Goal: Task Accomplishment & Management: Manage account settings

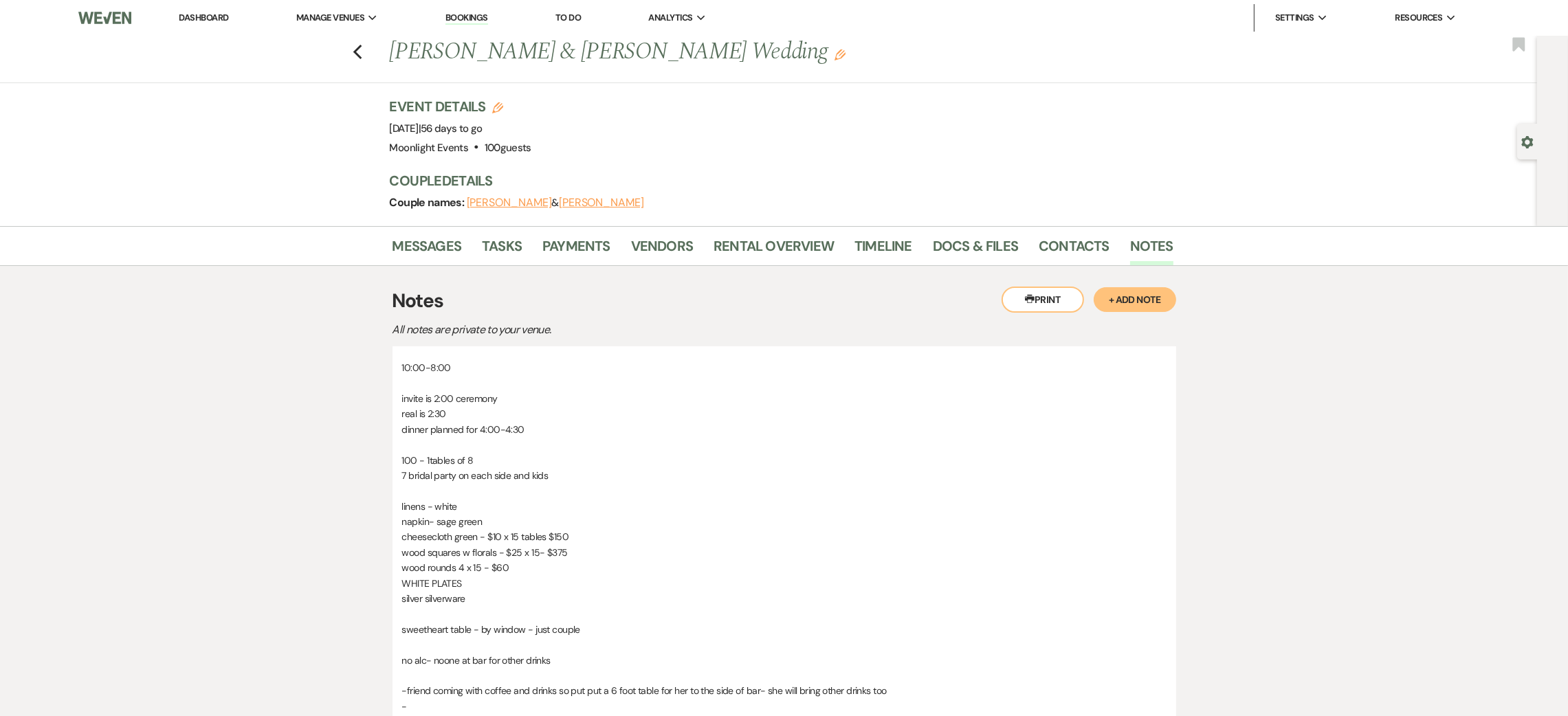
click at [215, 16] on link "Dashboard" at bounding box center [204, 17] width 50 height 12
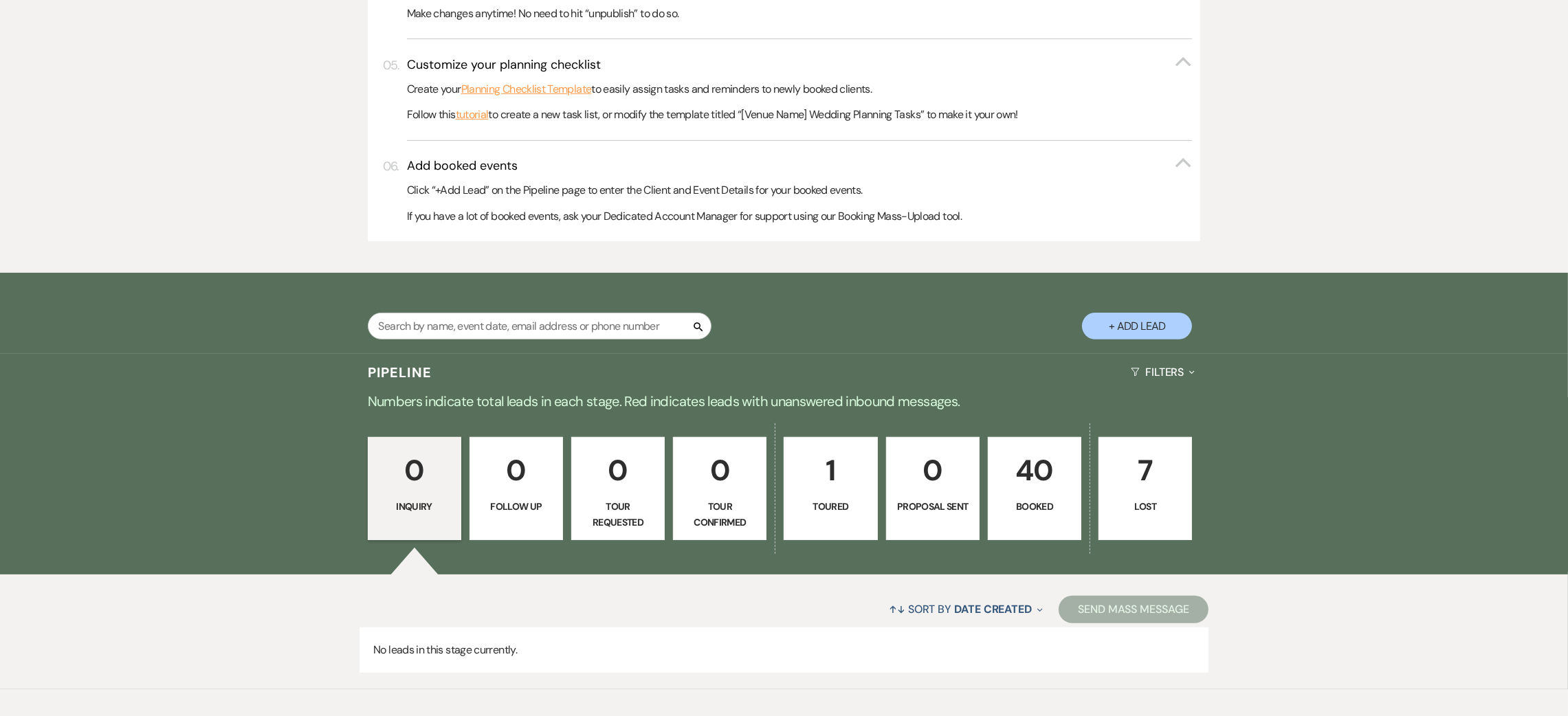
scroll to position [712, 0]
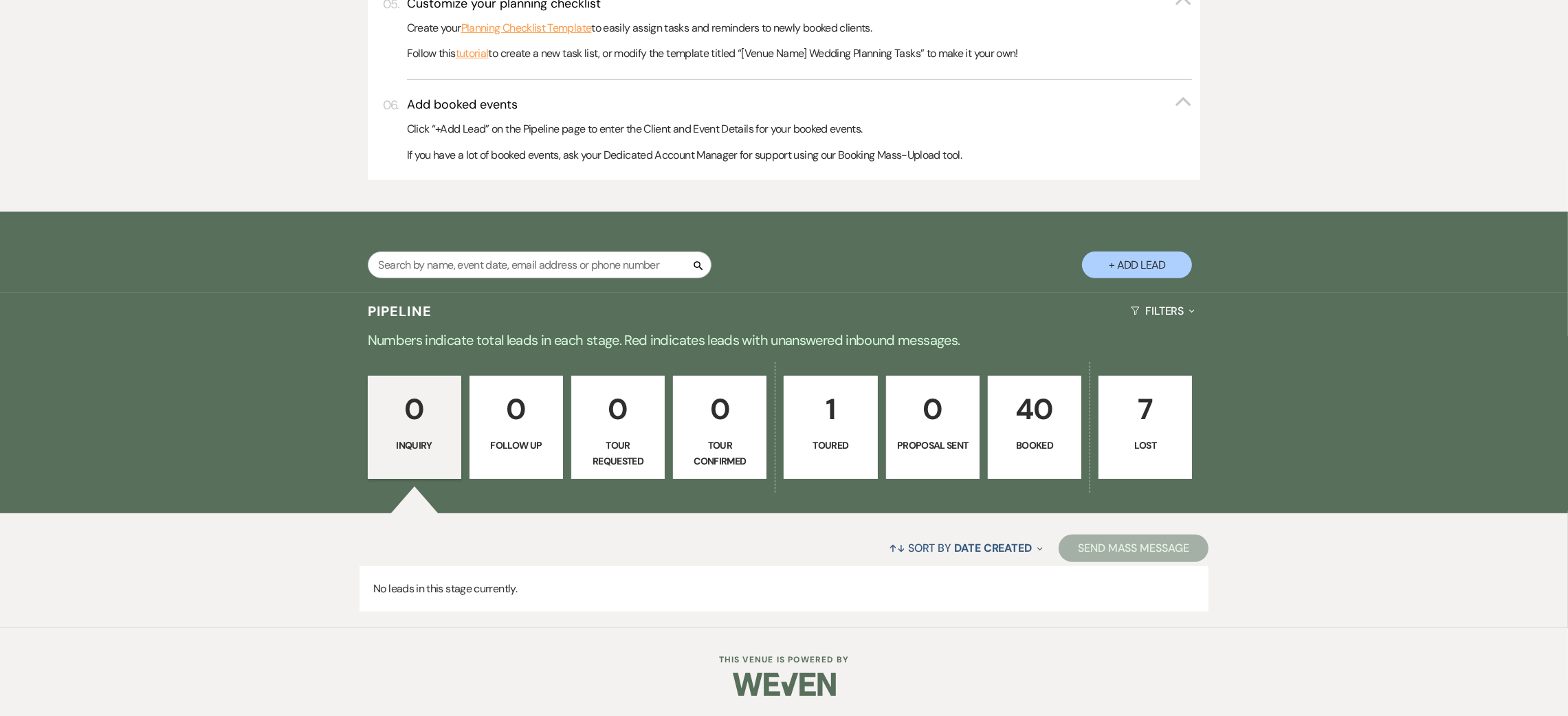
click at [1025, 419] on p "40" at bounding box center [1035, 409] width 75 height 46
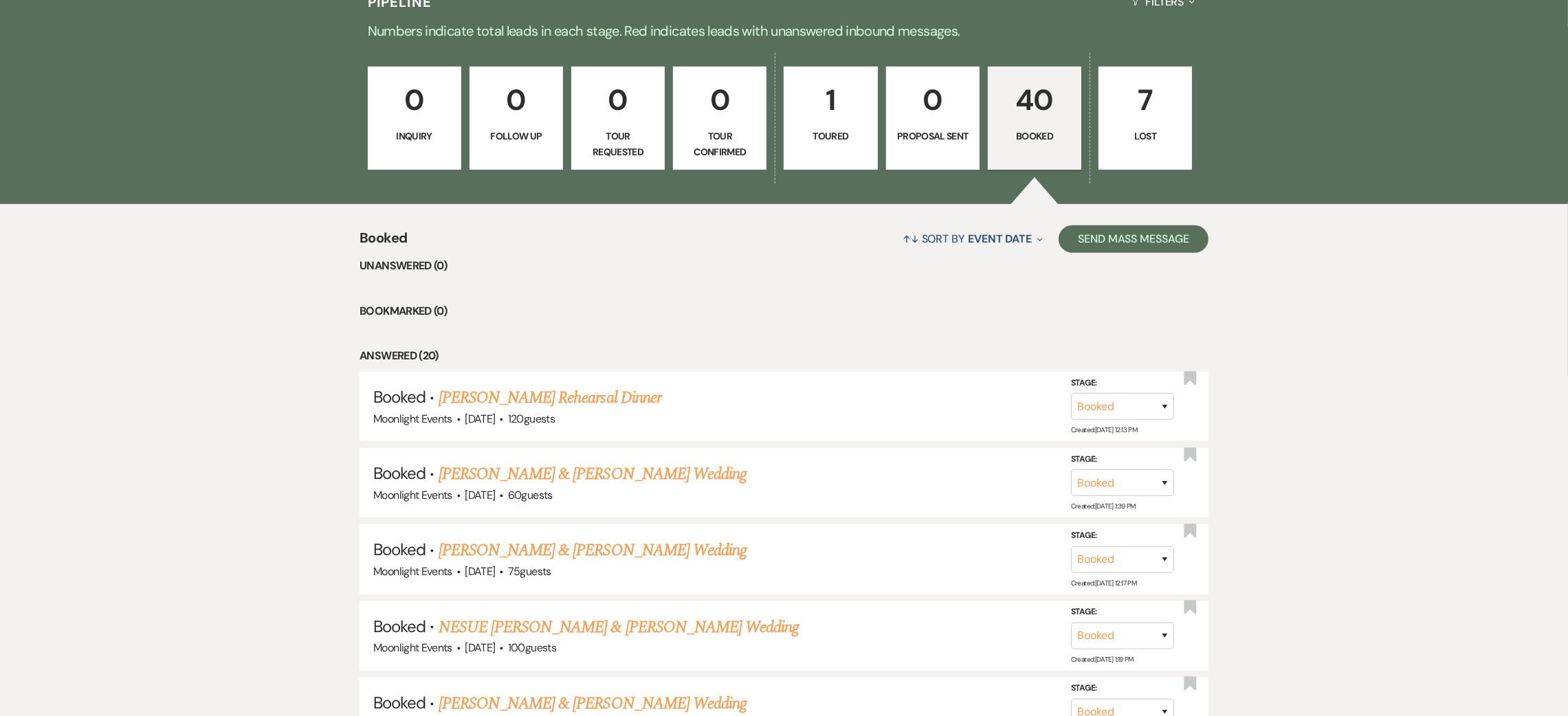
scroll to position [1330, 0]
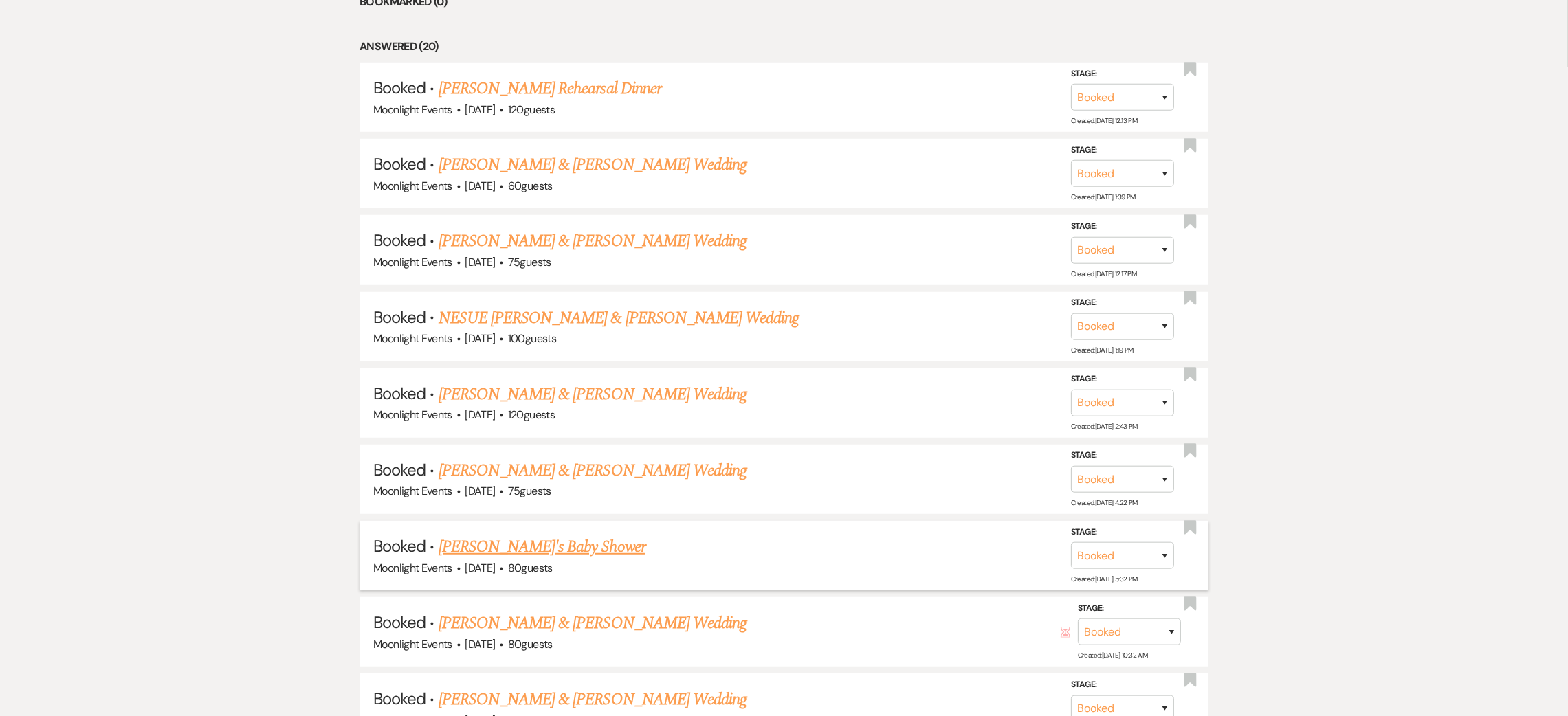
click at [567, 540] on link "[PERSON_NAME]'s Baby Shower" at bounding box center [542, 546] width 207 height 25
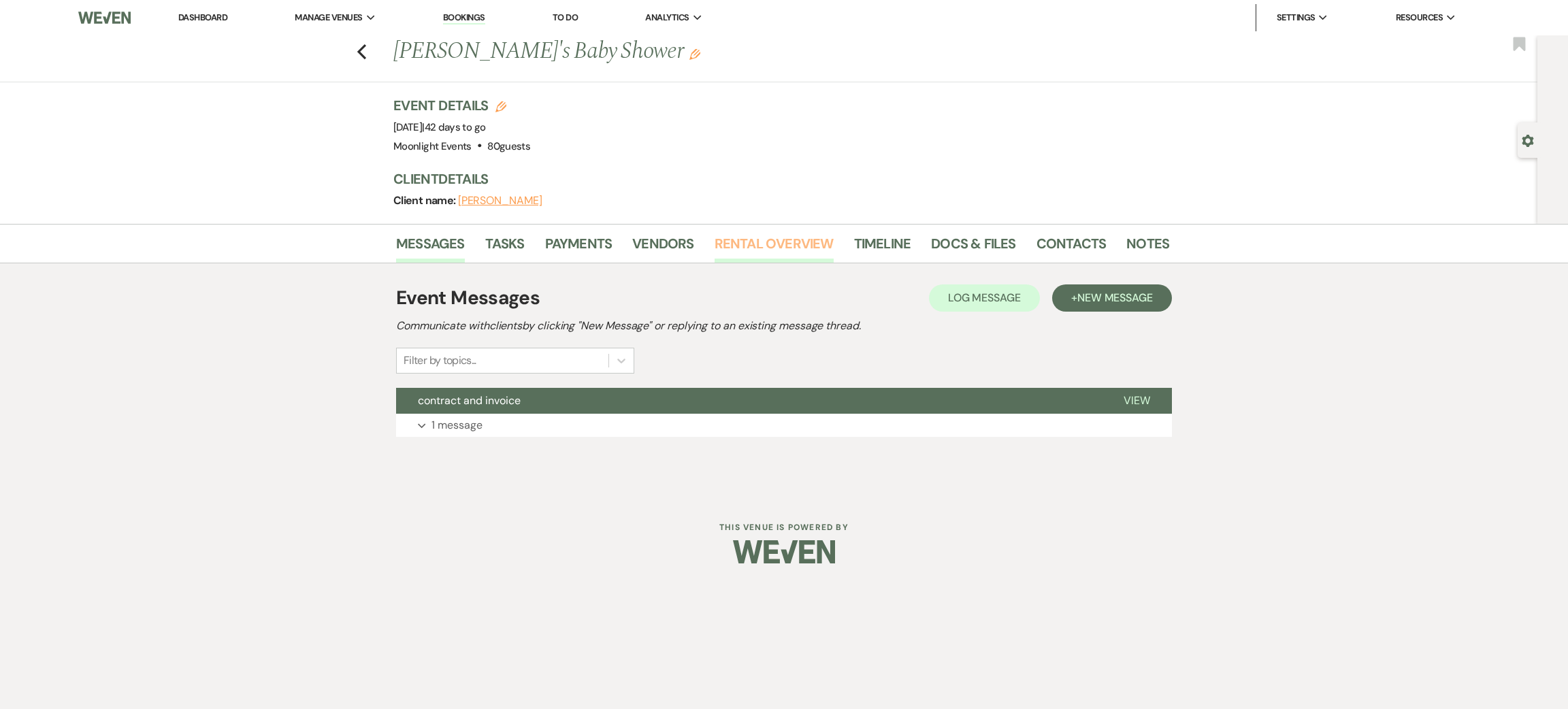
click at [765, 241] on link "Rental Overview" at bounding box center [774, 247] width 119 height 30
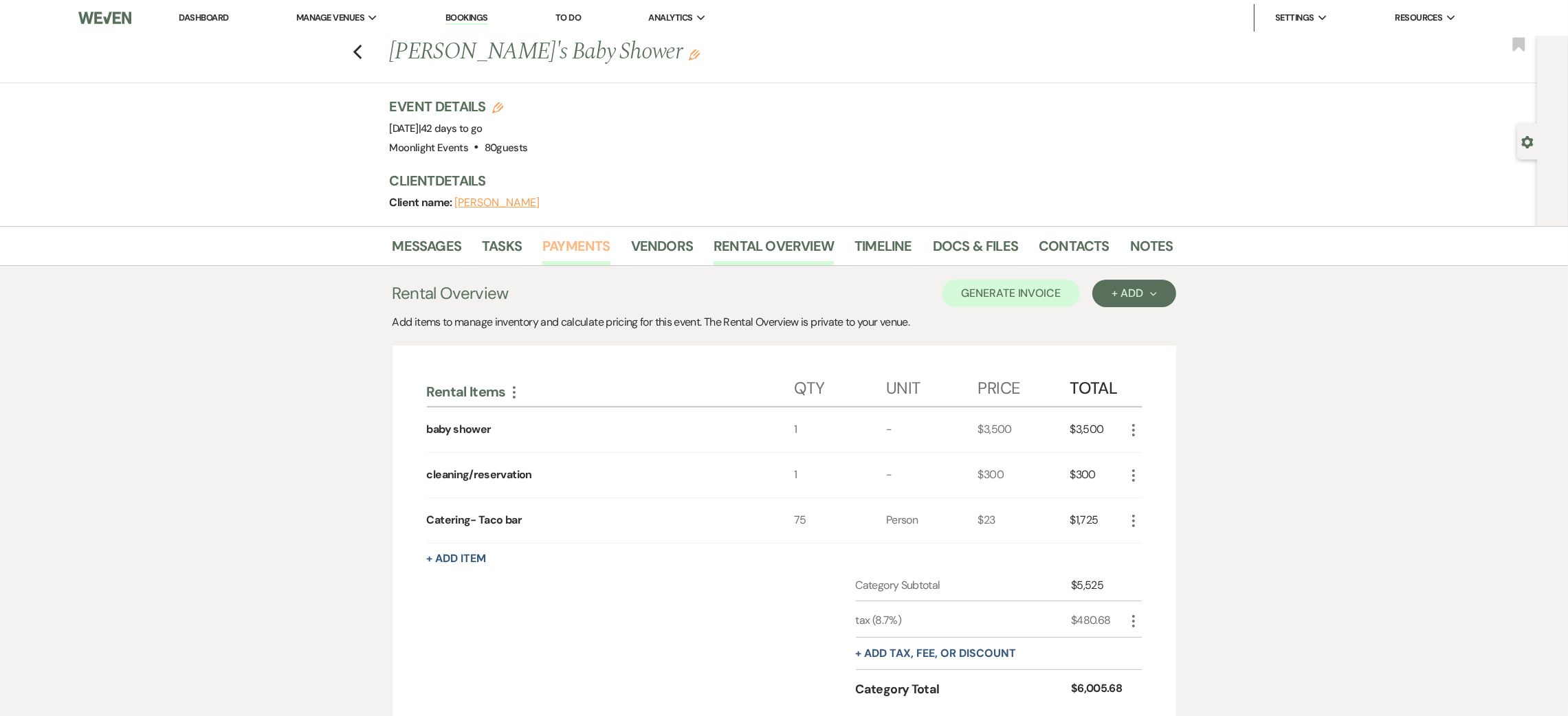
click at [587, 245] on link "Payments" at bounding box center [577, 250] width 68 height 30
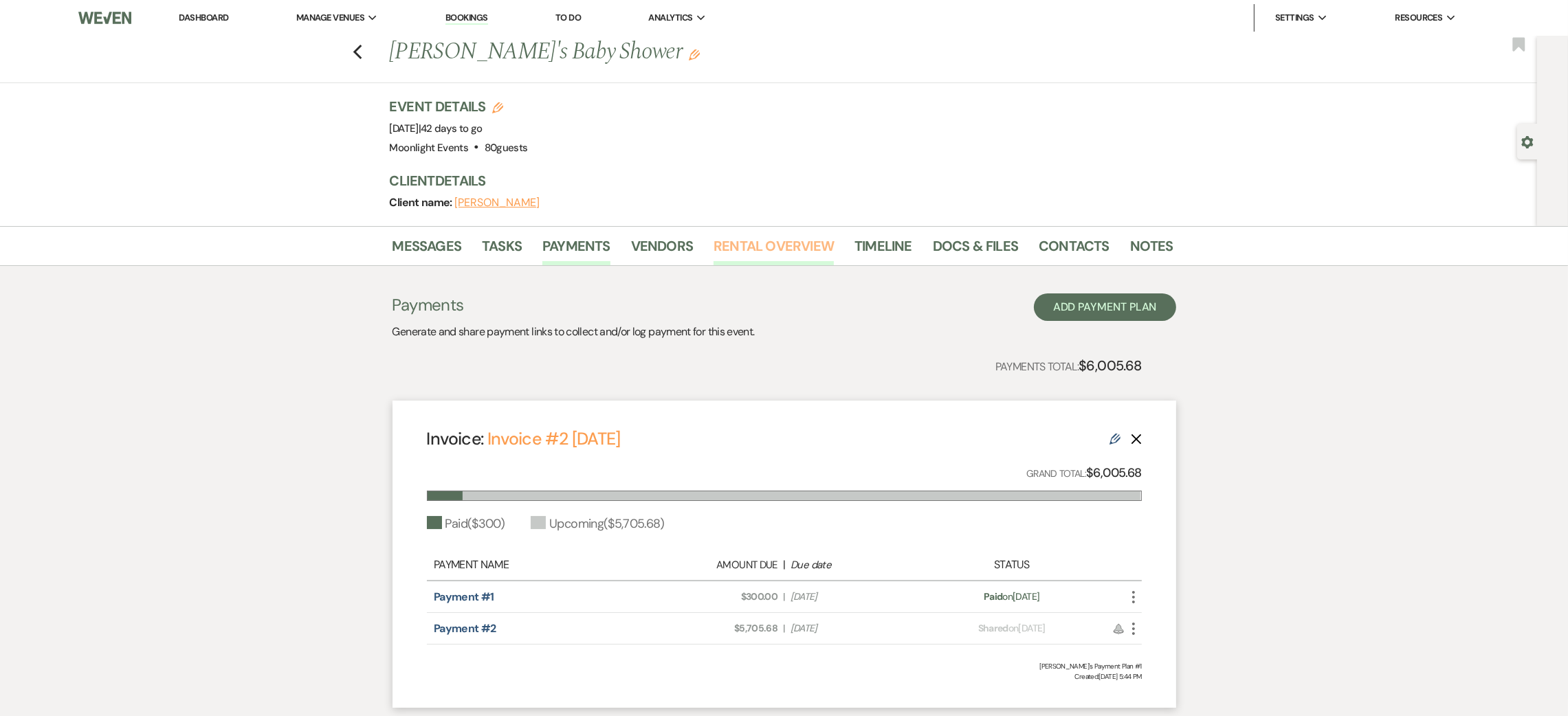
click at [790, 243] on link "Rental Overview" at bounding box center [773, 250] width 120 height 30
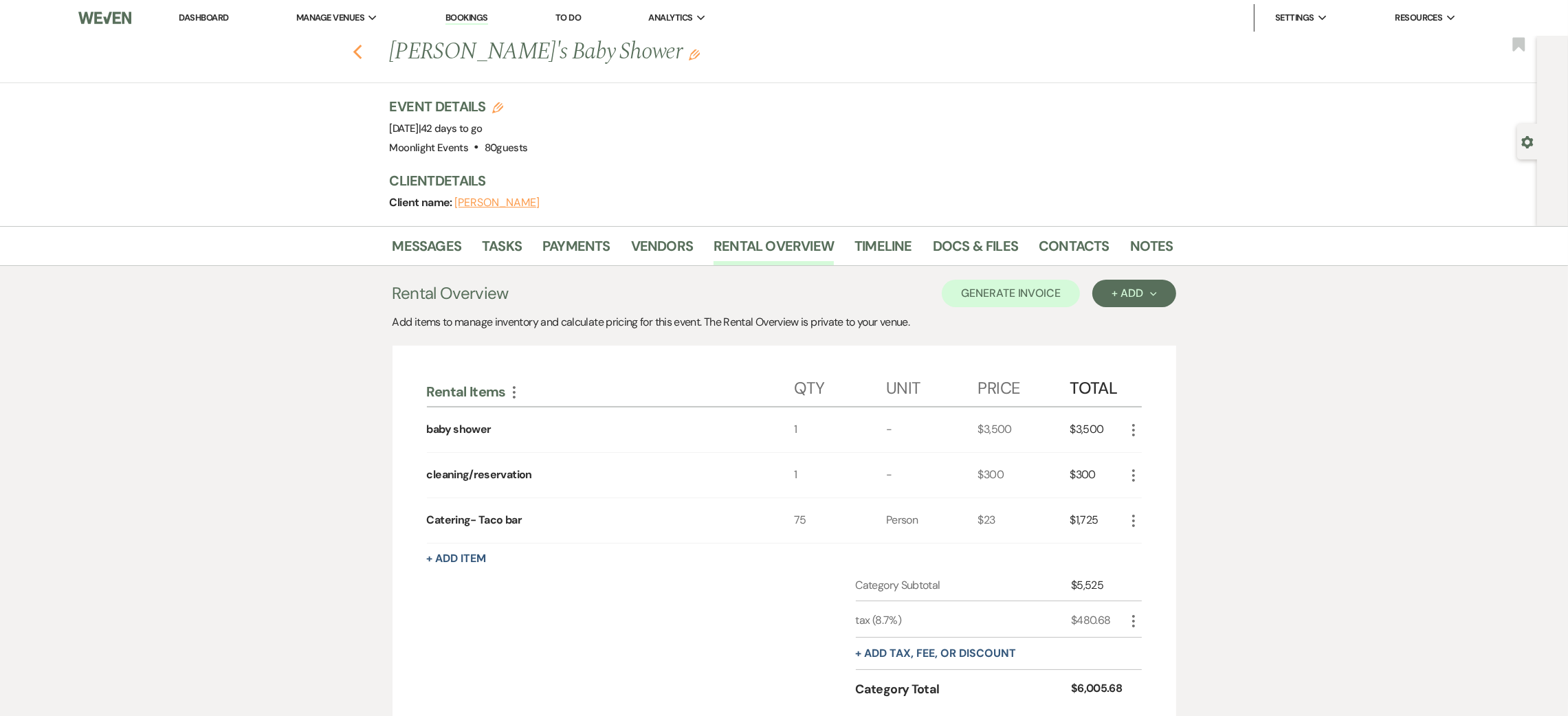
click at [362, 45] on use "button" at bounding box center [357, 52] width 9 height 15
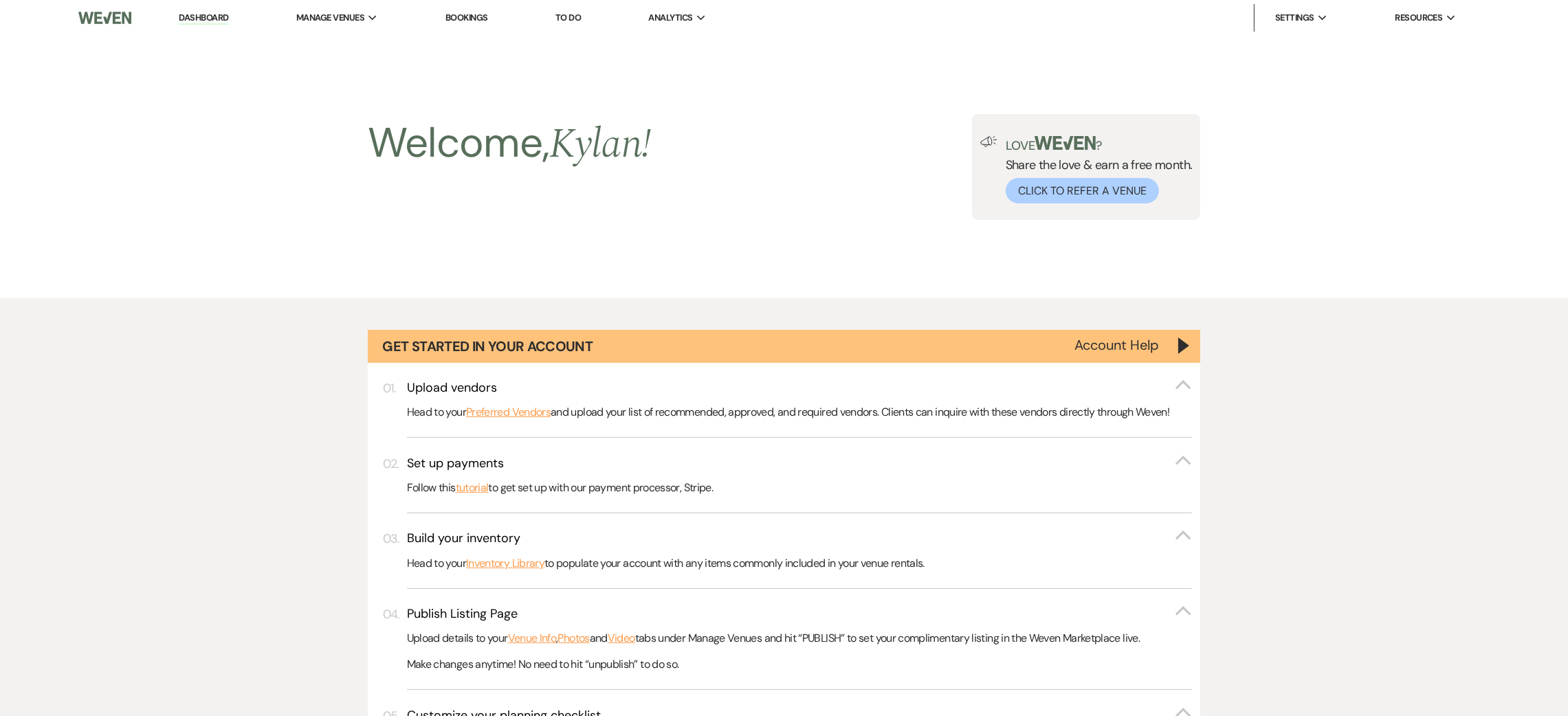
scroll to position [1330, 0]
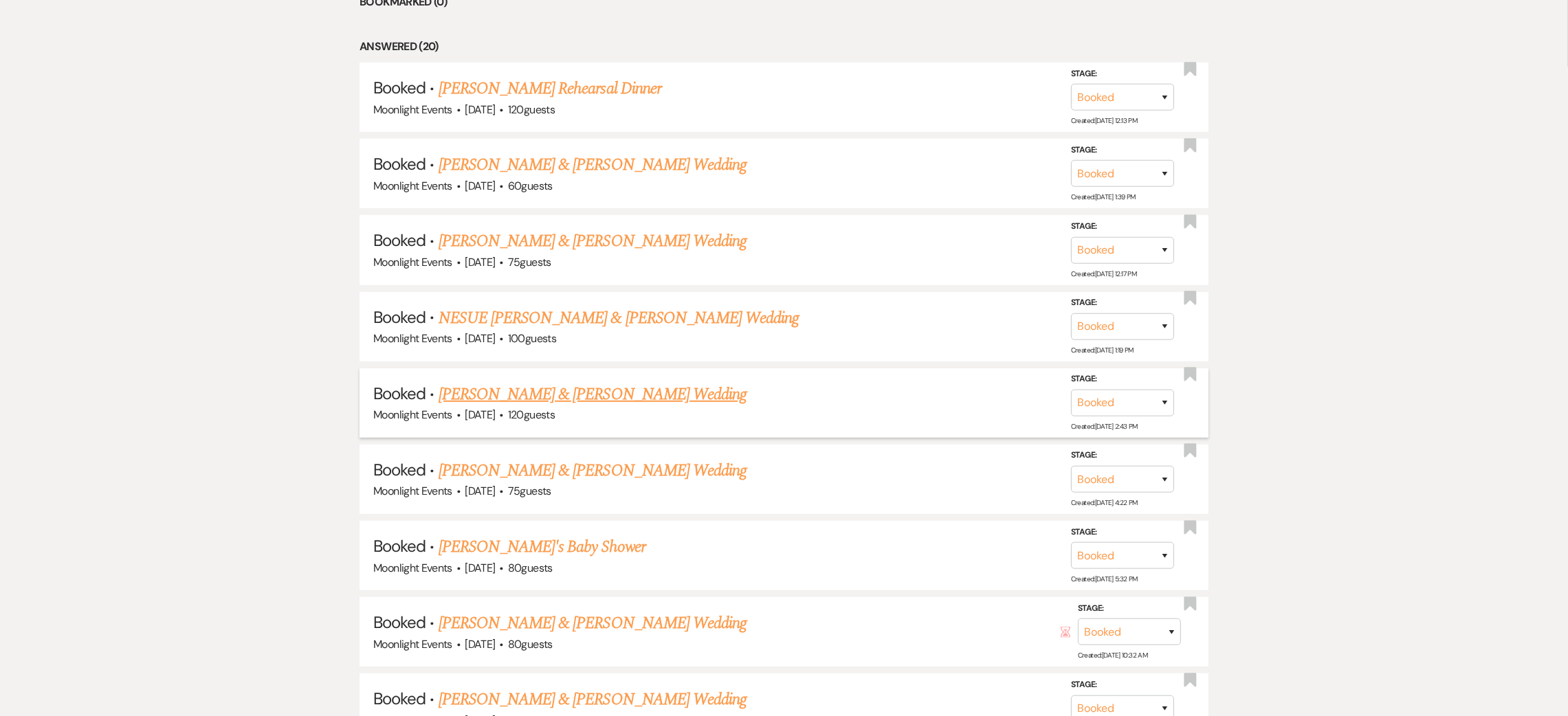
click at [655, 394] on link "[PERSON_NAME] & [PERSON_NAME] Wedding" at bounding box center [592, 394] width 308 height 25
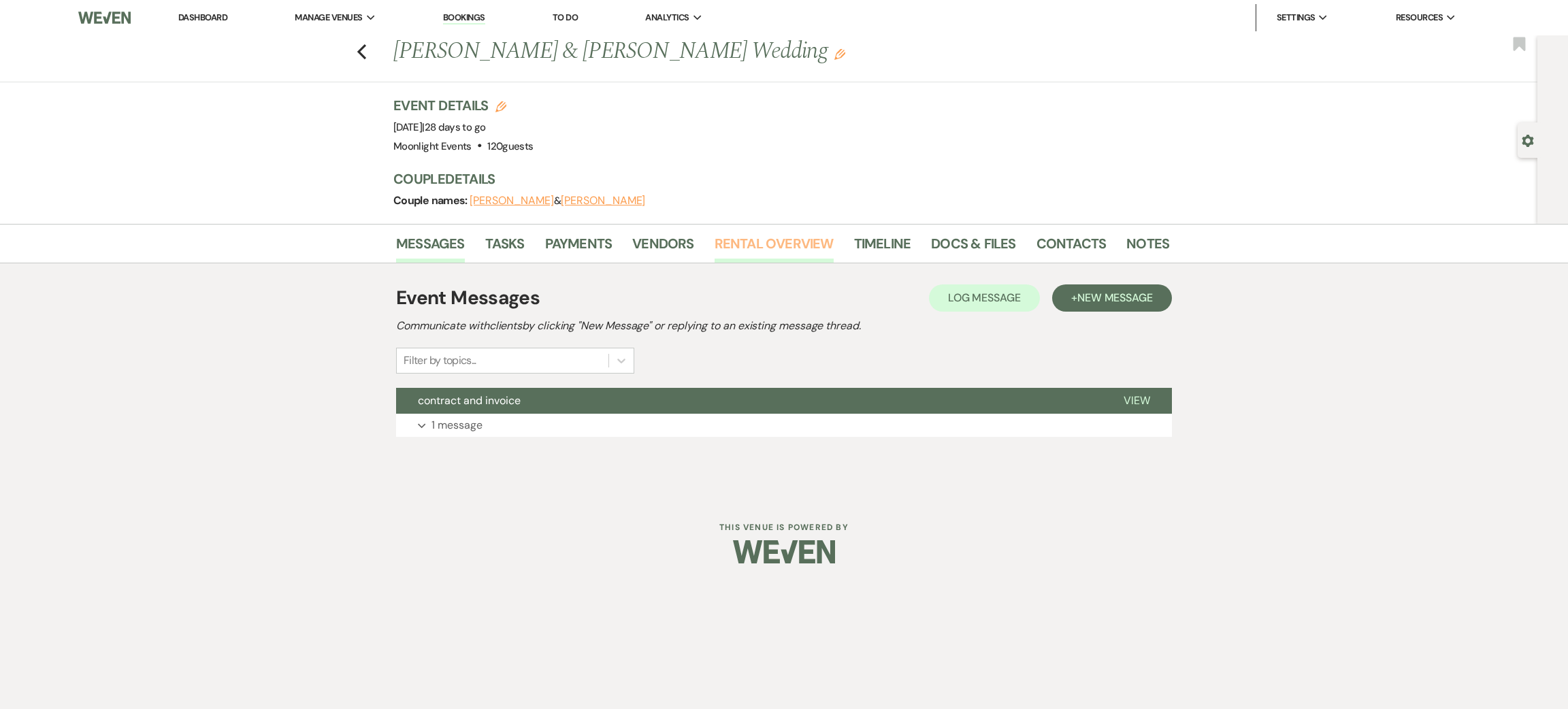
click at [782, 240] on link "Rental Overview" at bounding box center [774, 247] width 119 height 30
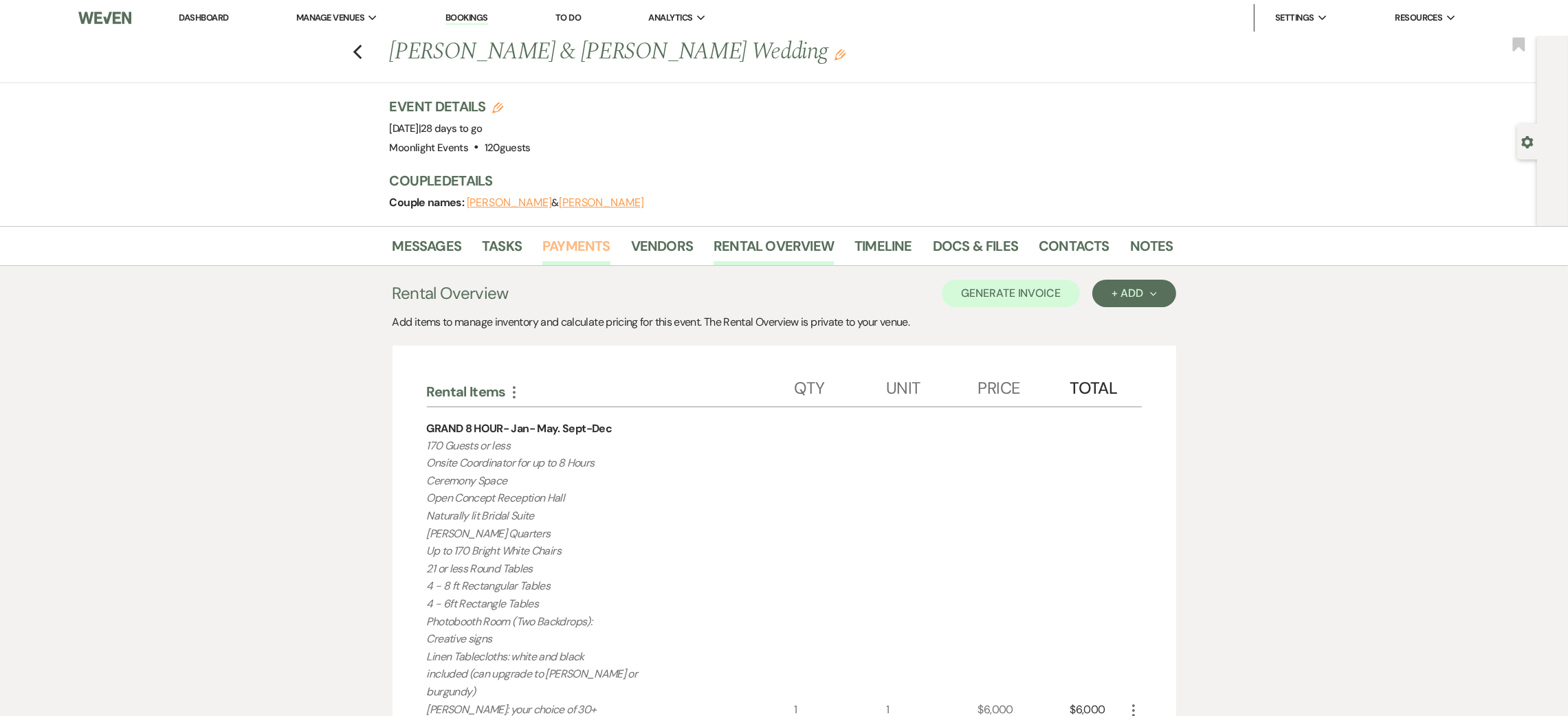
click at [587, 254] on link "Payments" at bounding box center [577, 250] width 68 height 30
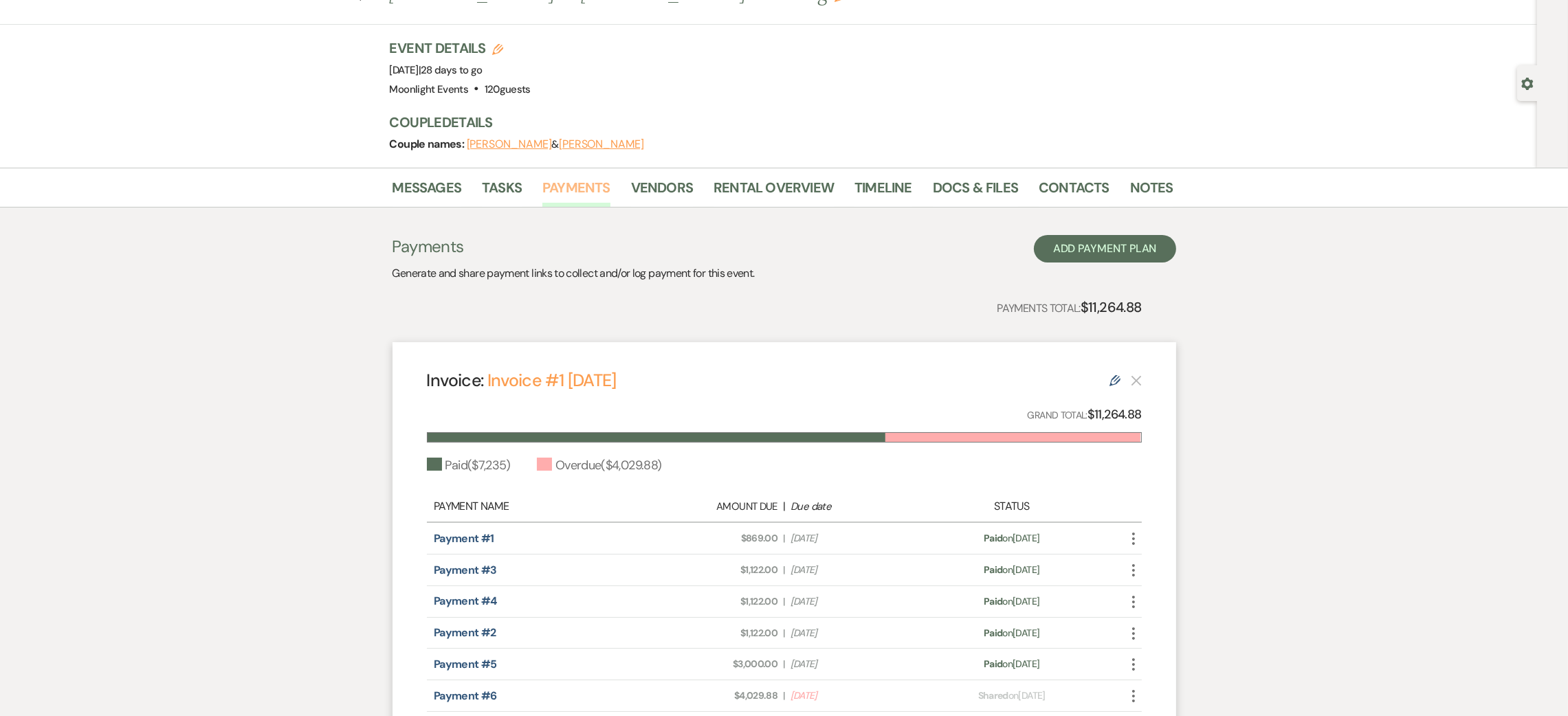
scroll to position [207, 0]
